Goal: Find specific page/section: Find specific page/section

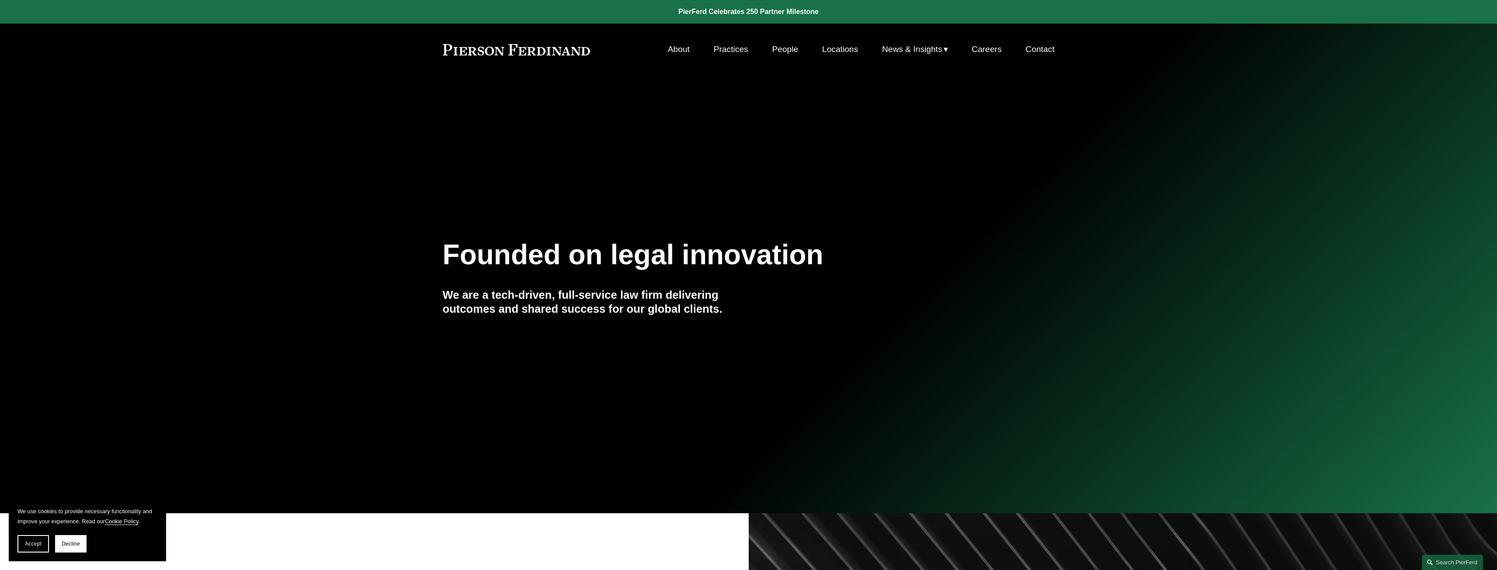
click at [841, 51] on link "Locations" at bounding box center [840, 49] width 36 height 17
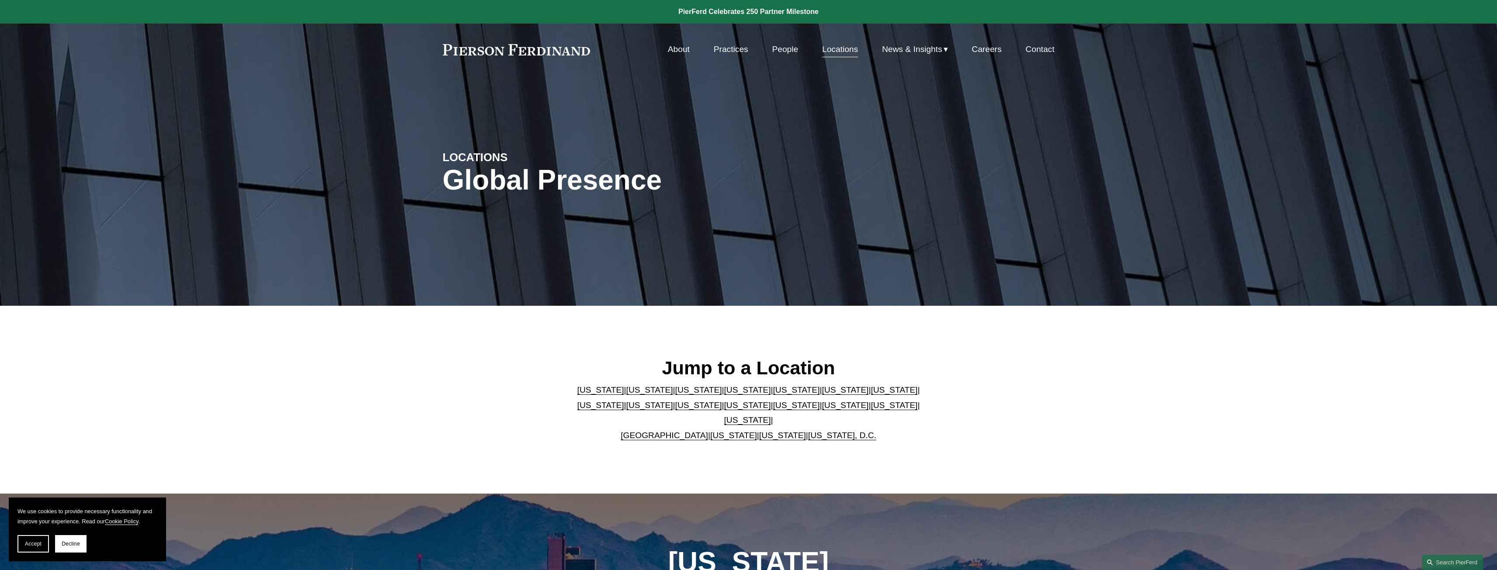
click at [776, 49] on link "People" at bounding box center [785, 49] width 26 height 17
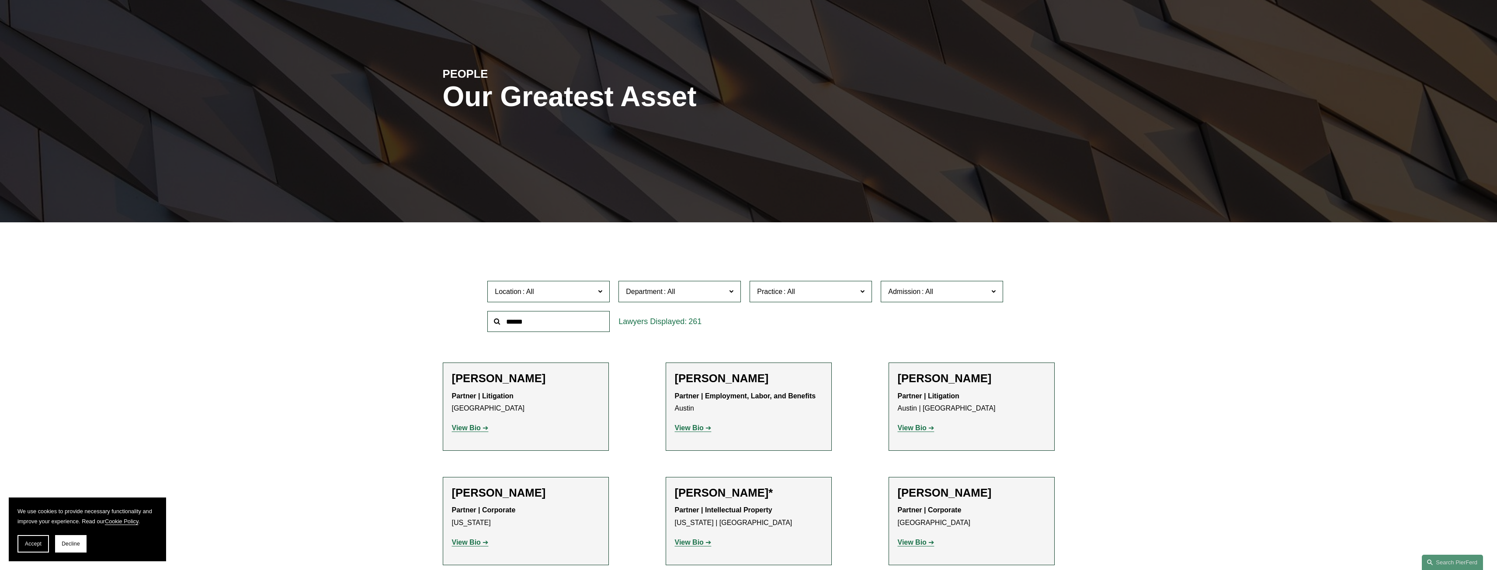
scroll to position [175, 0]
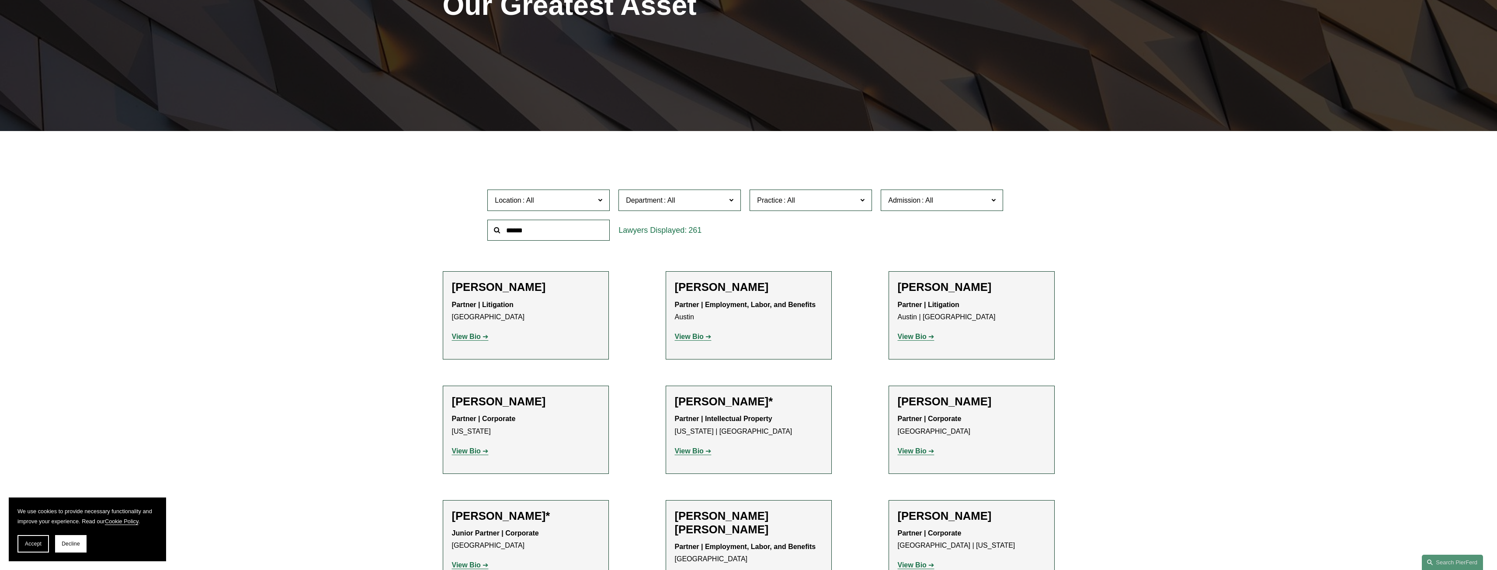
click at [600, 201] on span at bounding box center [600, 200] width 4 height 11
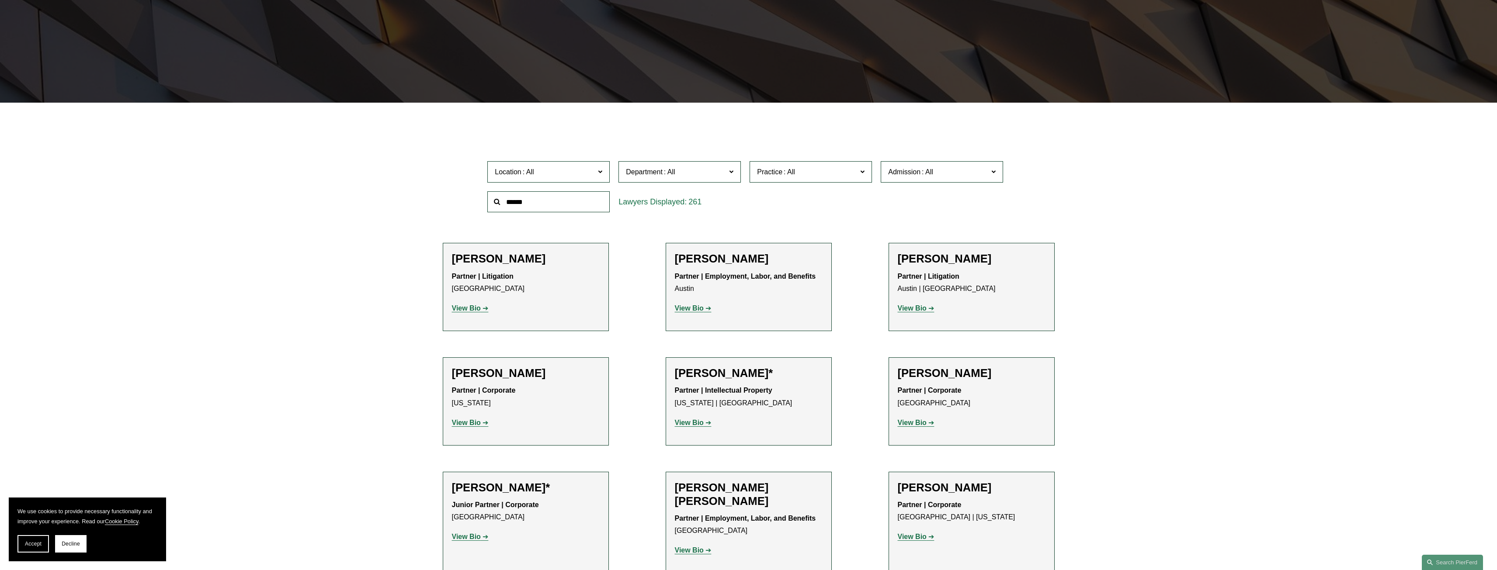
scroll to position [219, 0]
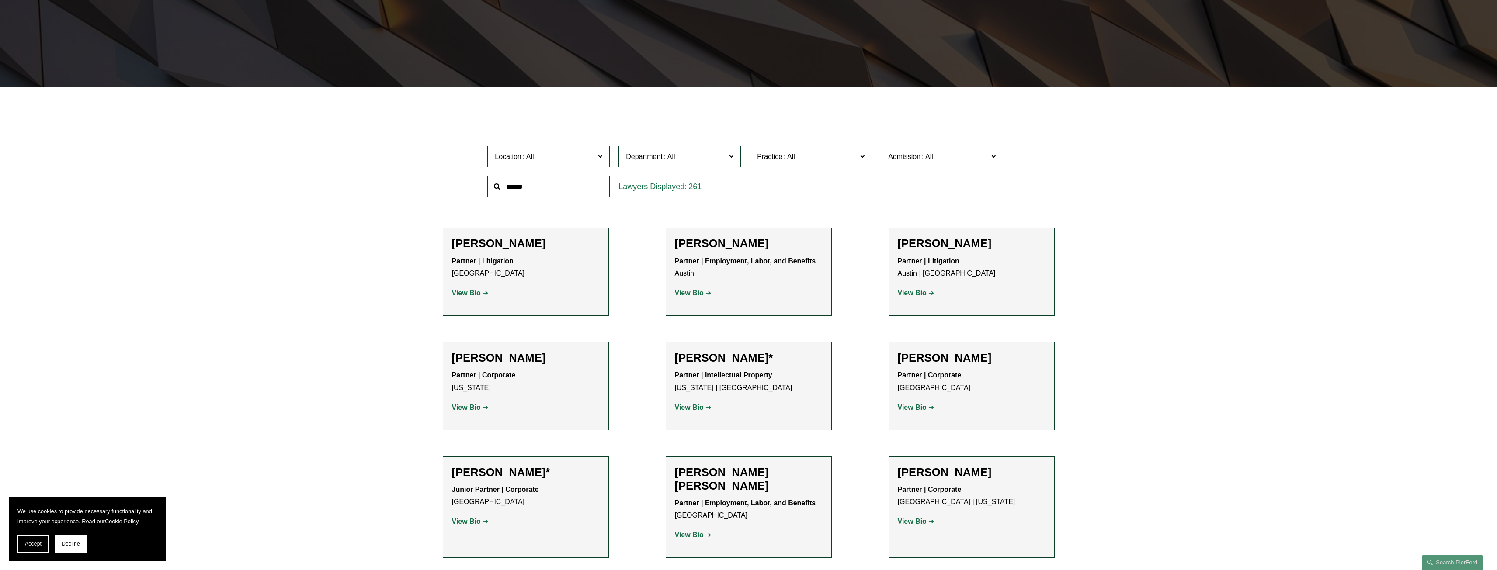
click at [811, 192] on div "Location All [GEOGRAPHIC_DATA] [GEOGRAPHIC_DATA] [GEOGRAPHIC_DATA] [GEOGRAPHIC_…" at bounding box center [748, 172] width 531 height 60
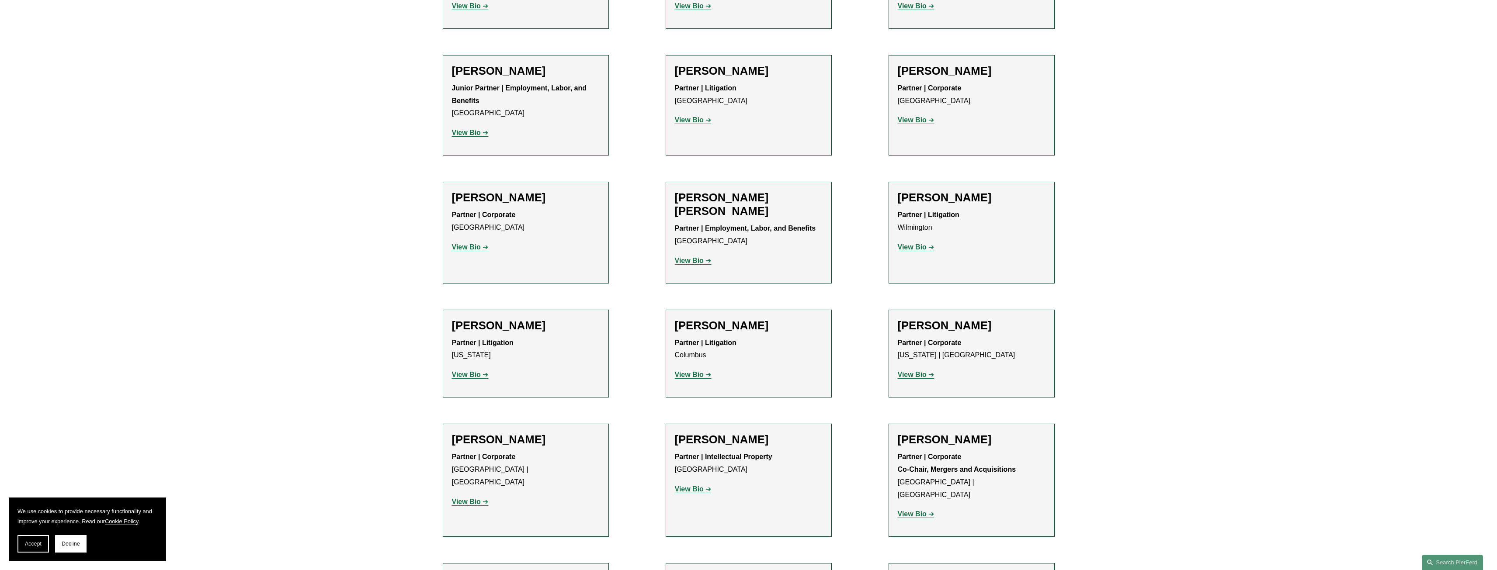
scroll to position [2185, 0]
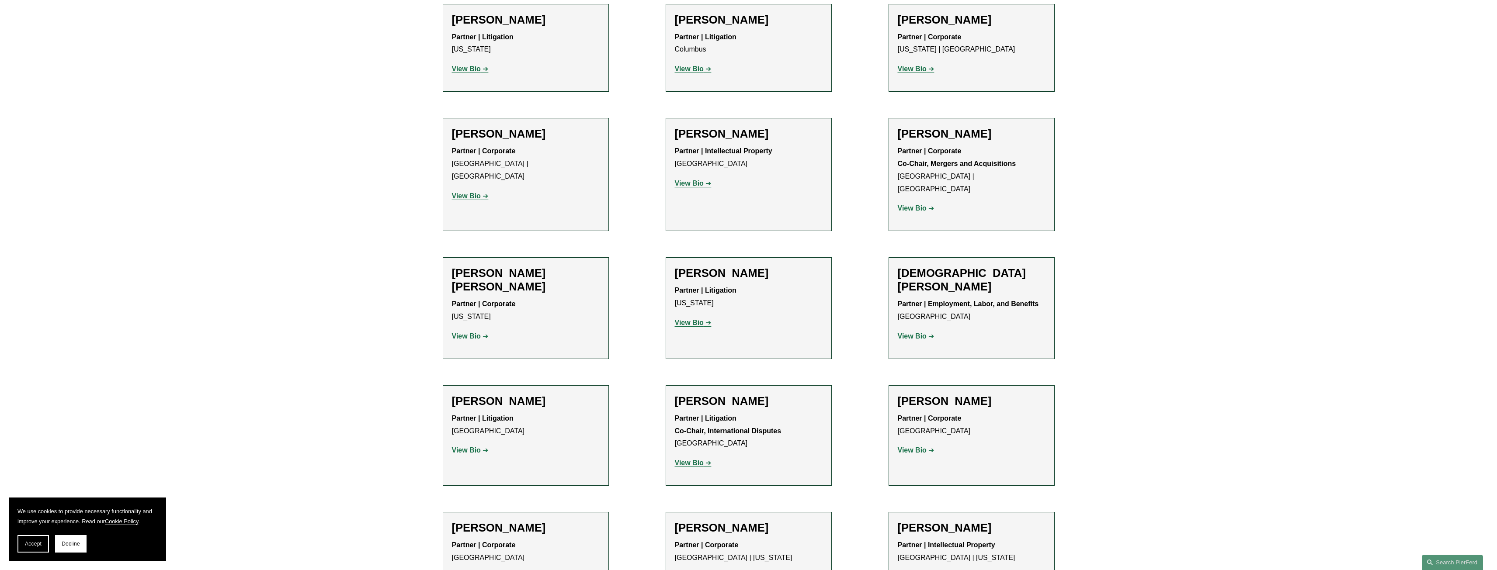
click at [916, 333] on strong "View Bio" at bounding box center [912, 336] width 29 height 7
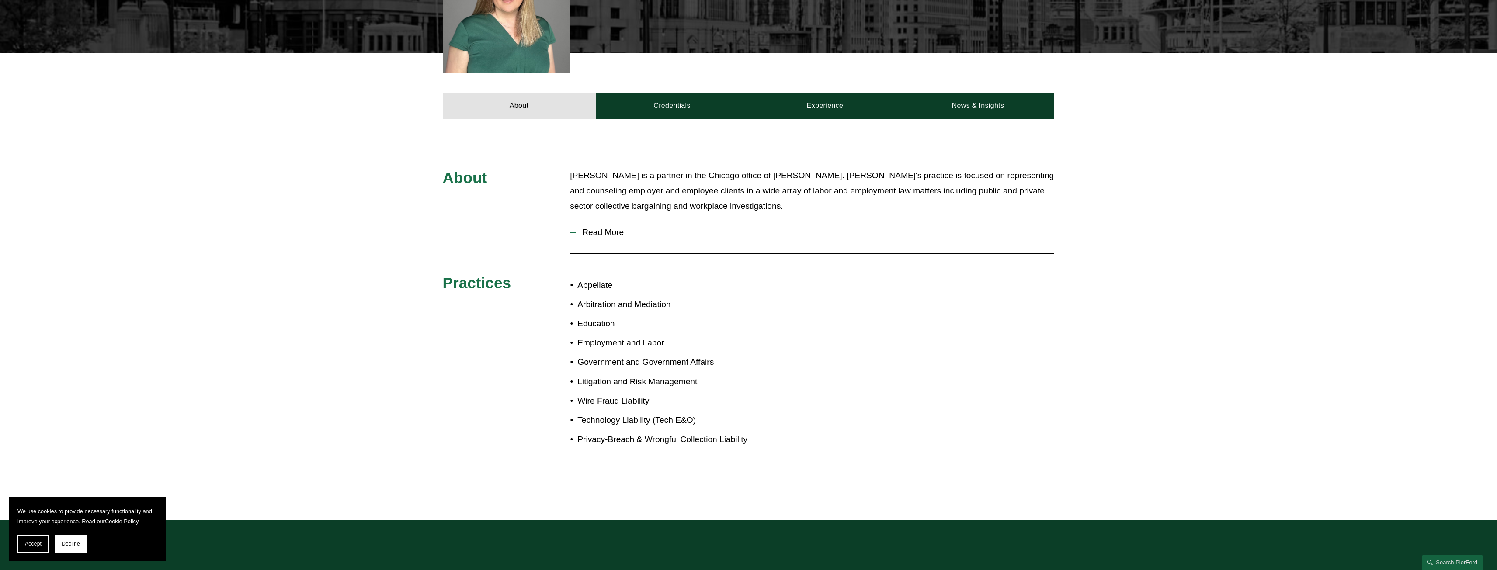
scroll to position [525, 0]
